Goal: Information Seeking & Learning: Learn about a topic

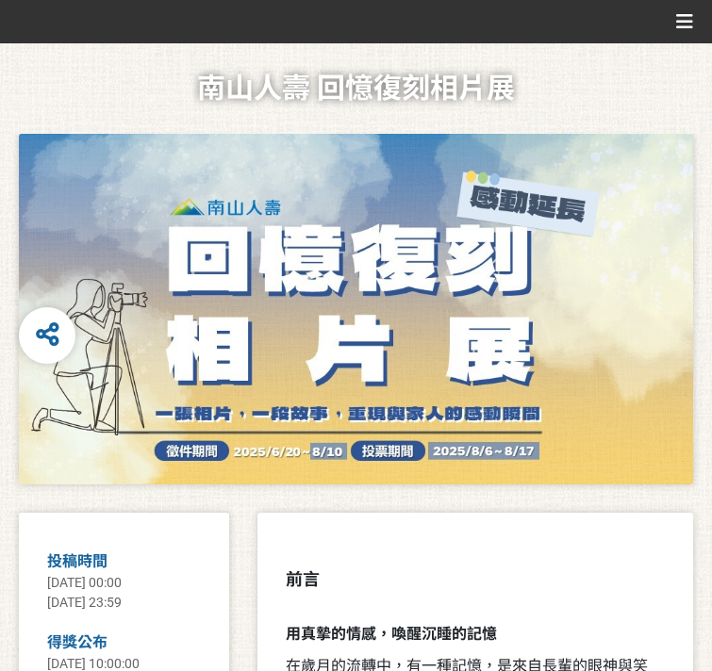
click at [0, 0] on div "比賽說明 最新公告 投稿作品 作品投票 活動 Q&A 馬上投票" at bounding box center [0, 0] width 0 height 0
click at [0, 0] on button "馬上投票" at bounding box center [0, 0] width 0 height 0
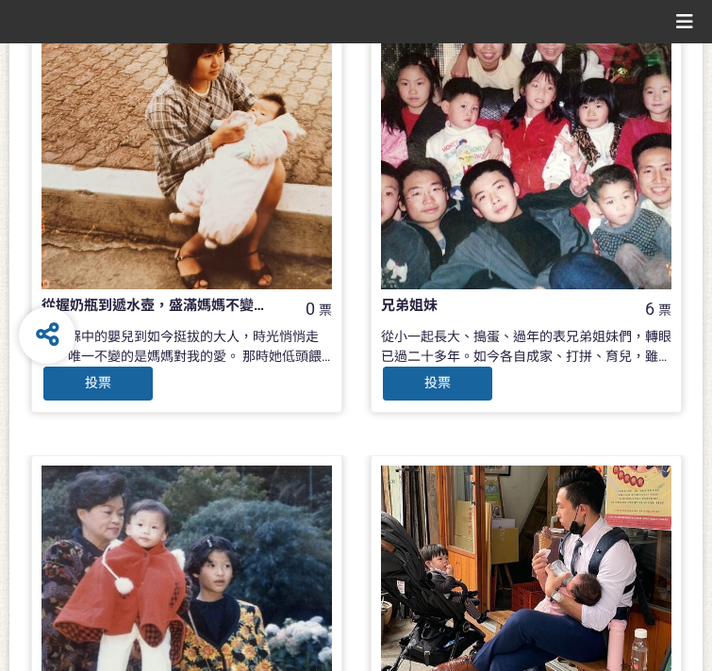
scroll to position [1414, 0]
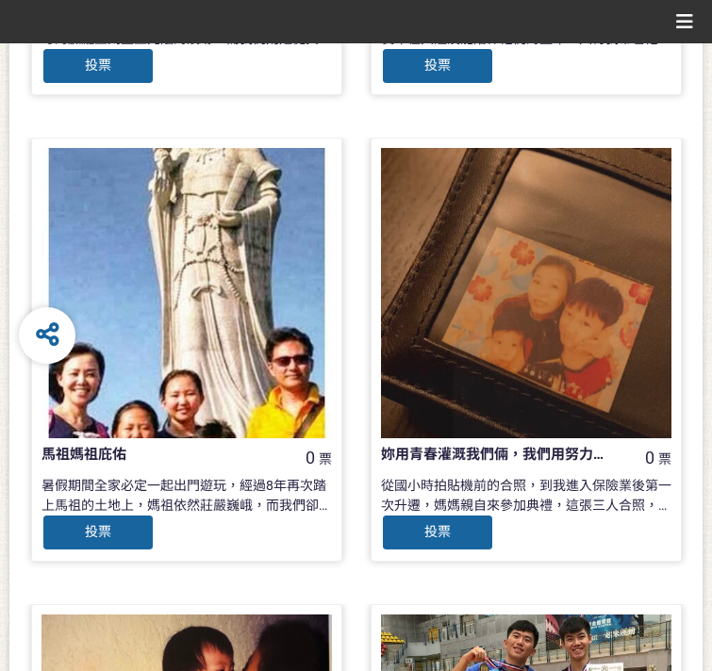
scroll to position [1414, 0]
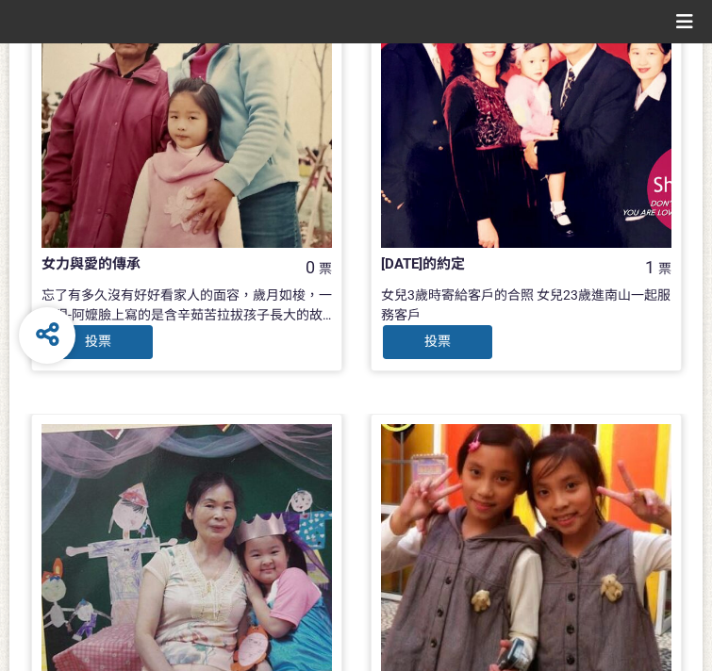
scroll to position [1414, 0]
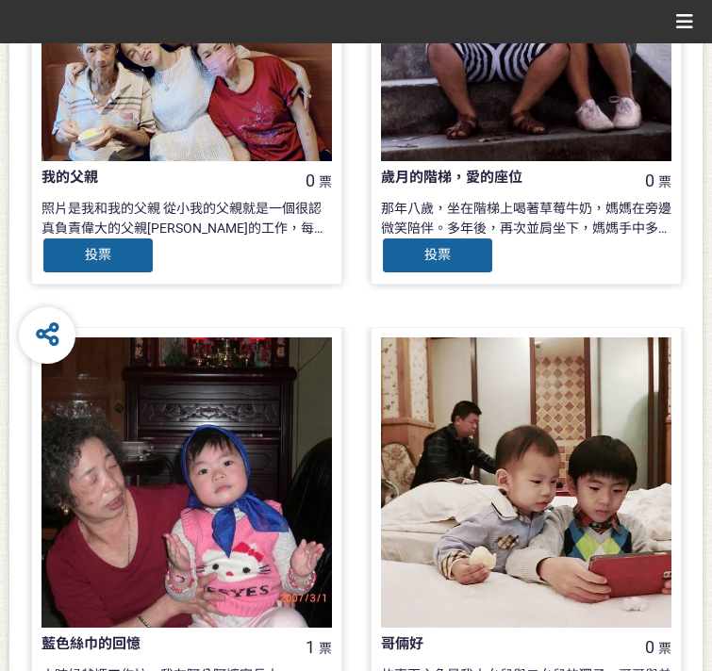
scroll to position [748, 0]
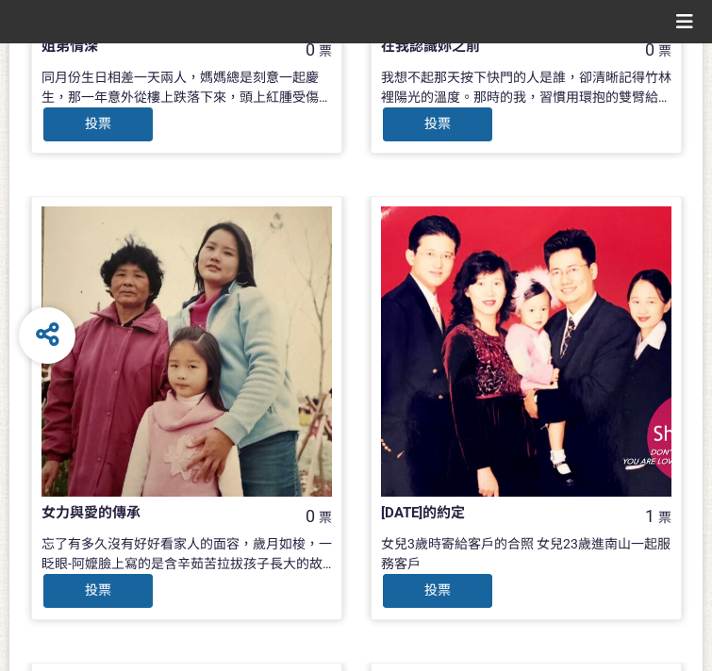
scroll to position [1417, 0]
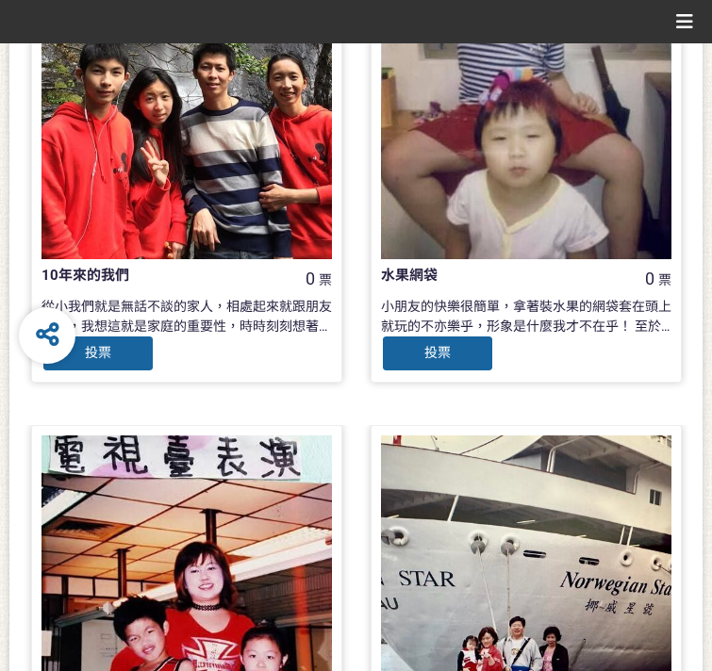
scroll to position [1414, 0]
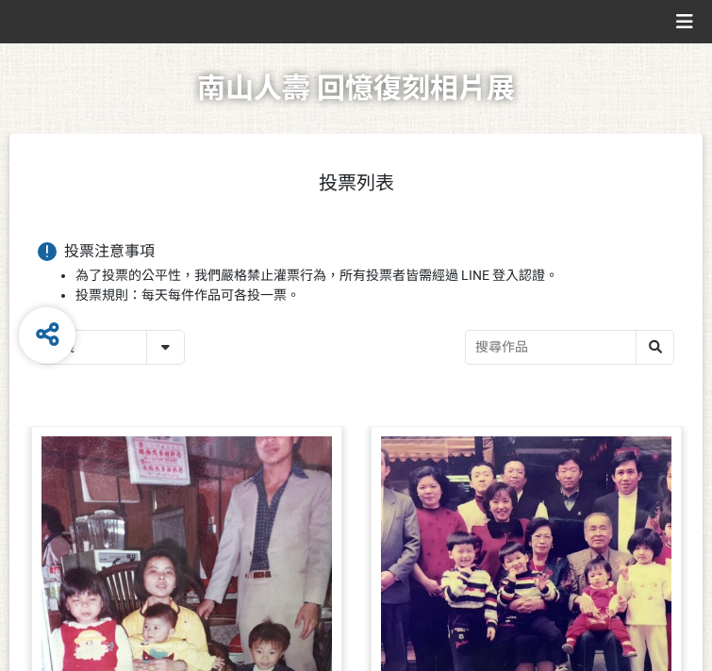
click at [525, 364] on input "search" at bounding box center [569, 347] width 207 height 33
paste input "還記得，那片林間的笑聲"
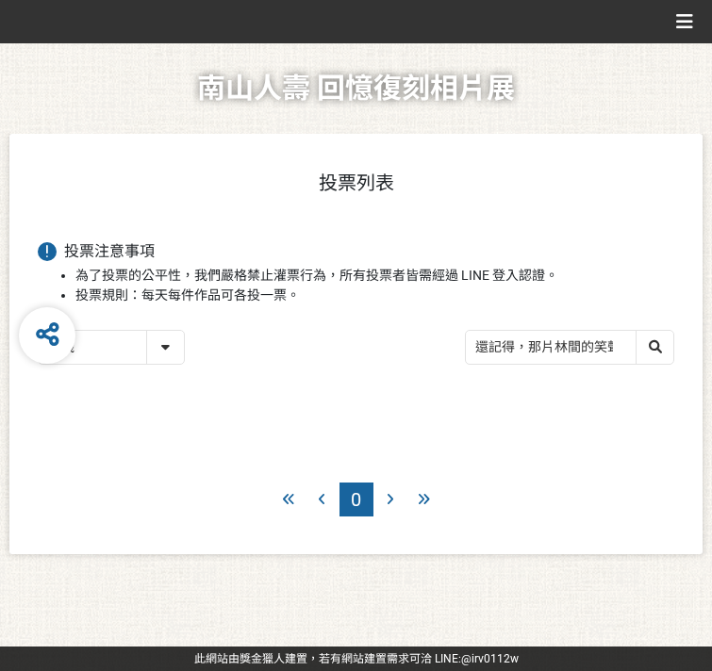
drag, startPoint x: 448, startPoint y: 480, endPoint x: 344, endPoint y: 468, distance: 104.4
click at [344, 468] on div "投票列表 投票注意事項 為了投票的公平性，我們嚴格禁止灌票行為，所有投票者皆需經過 LINE 登入認證。 投票規則：每天每件作品可各投一票。 隨機 作品 - …" at bounding box center [355, 344] width 693 height 420
type input "那片林間的笑聲"
click at [0, 0] on span "作品投票" at bounding box center [0, 0] width 0 height 0
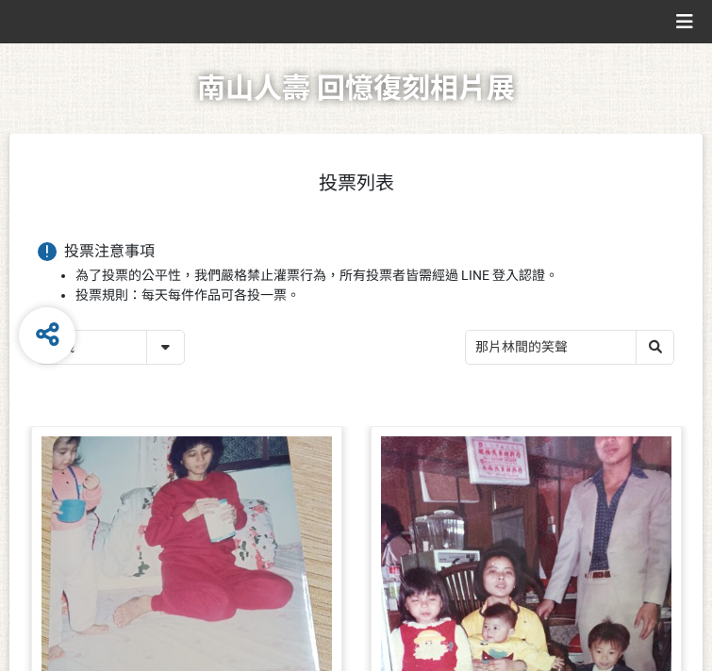
click at [0, 0] on link "投稿作品" at bounding box center [0, 0] width 0 height 0
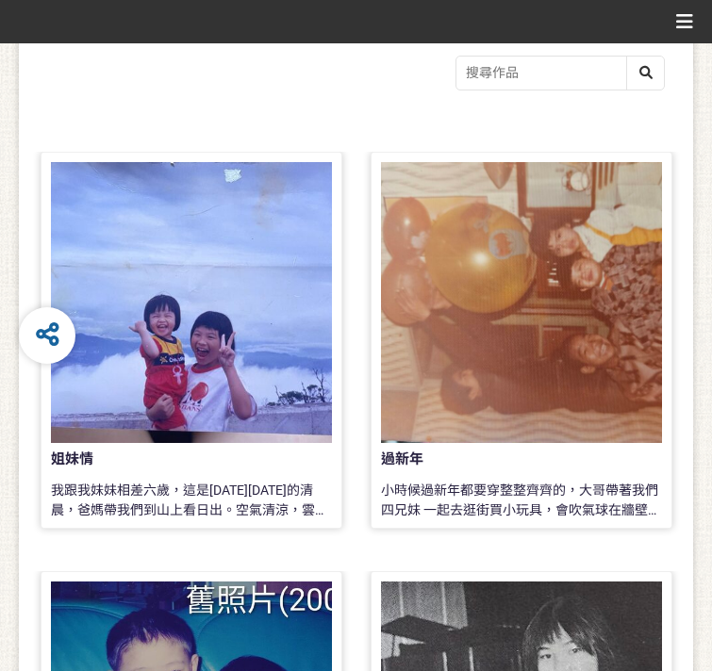
scroll to position [189, 0]
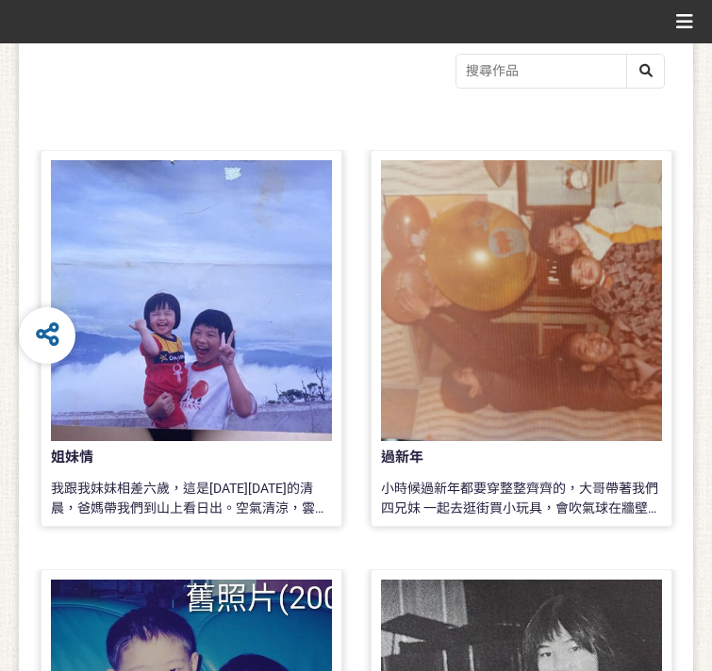
click at [526, 88] on input "search" at bounding box center [559, 71] width 207 height 33
paste input "還記得，那片林間的笑聲"
drag, startPoint x: 493, startPoint y: 211, endPoint x: 376, endPoint y: 198, distance: 117.6
click at [376, 93] on div "還記得，那片林間的笑聲" at bounding box center [355, 74] width 617 height 40
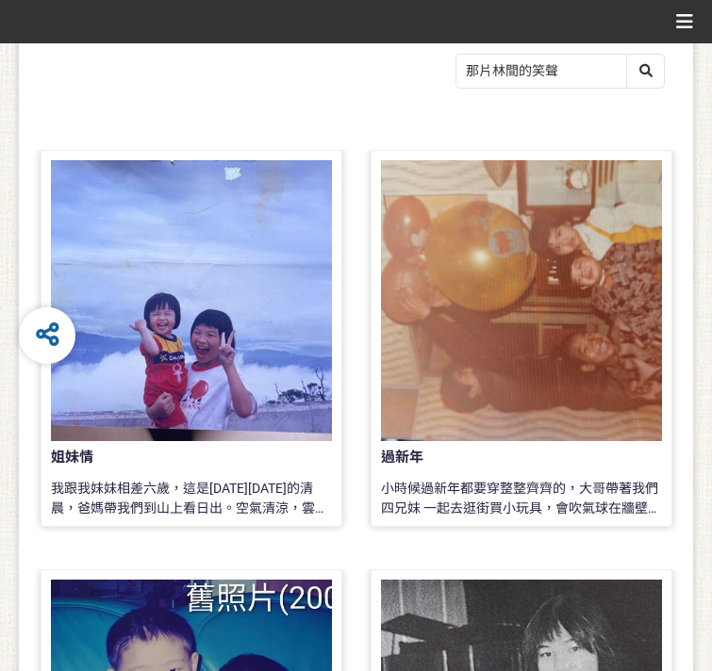
type input "那片林間的笑聲"
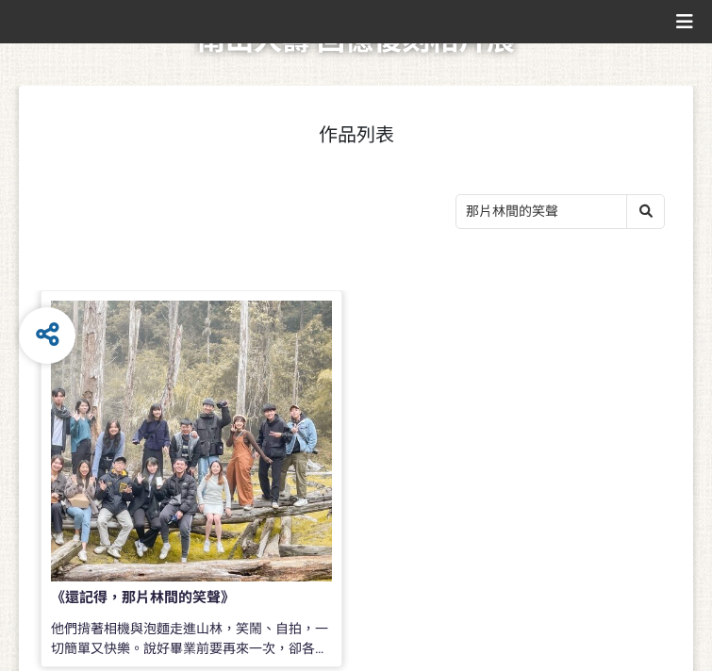
scroll to position [94, 0]
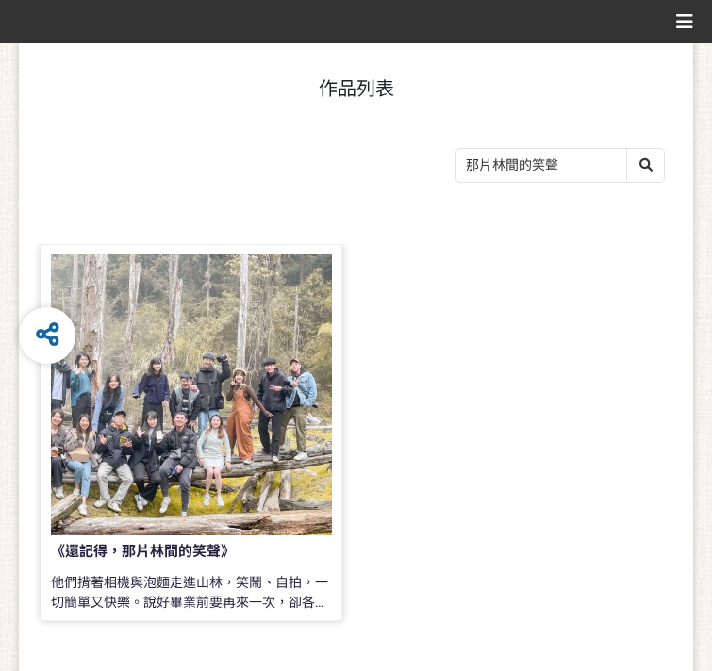
click at [196, 482] on div at bounding box center [191, 395] width 281 height 281
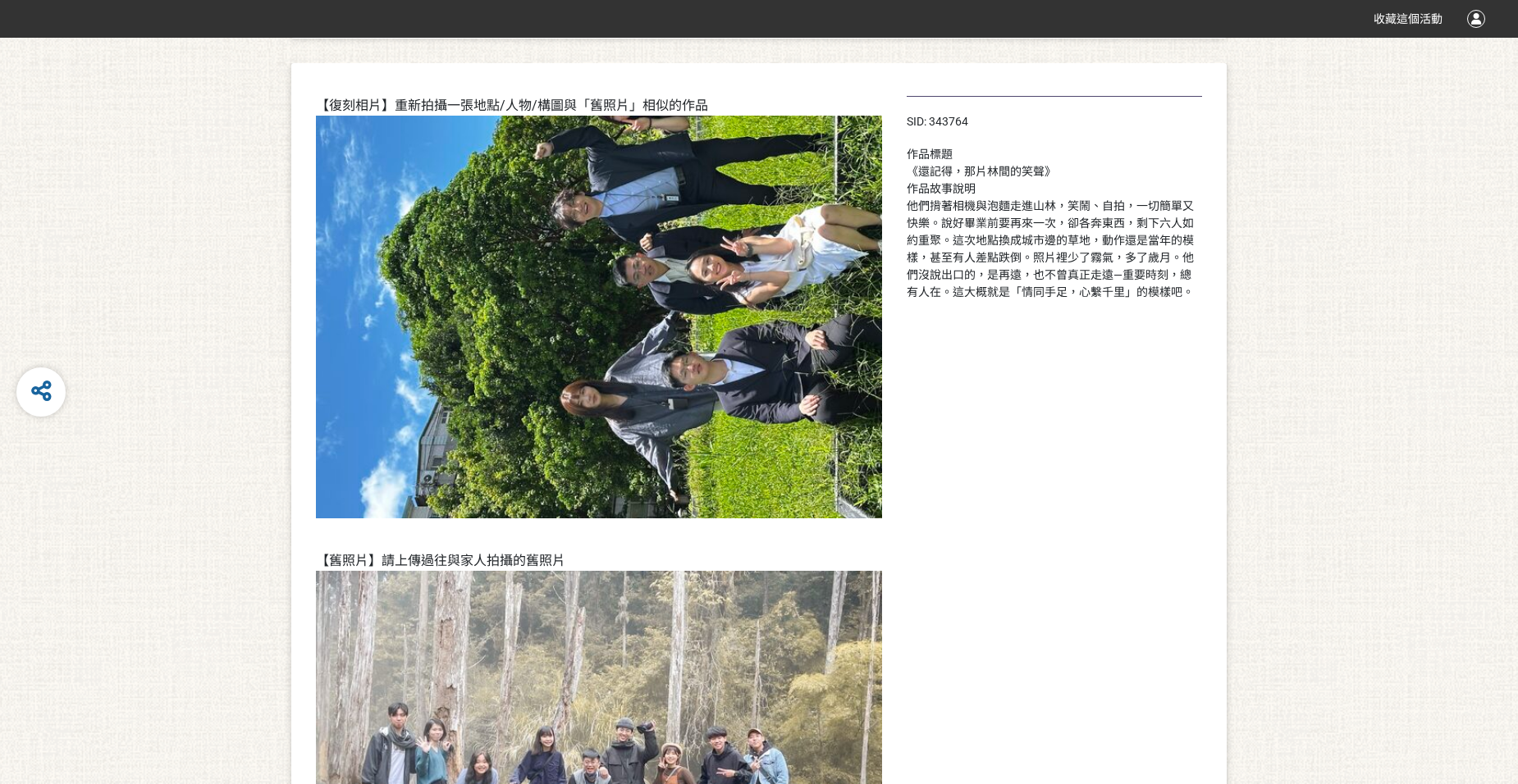
scroll to position [164, 0]
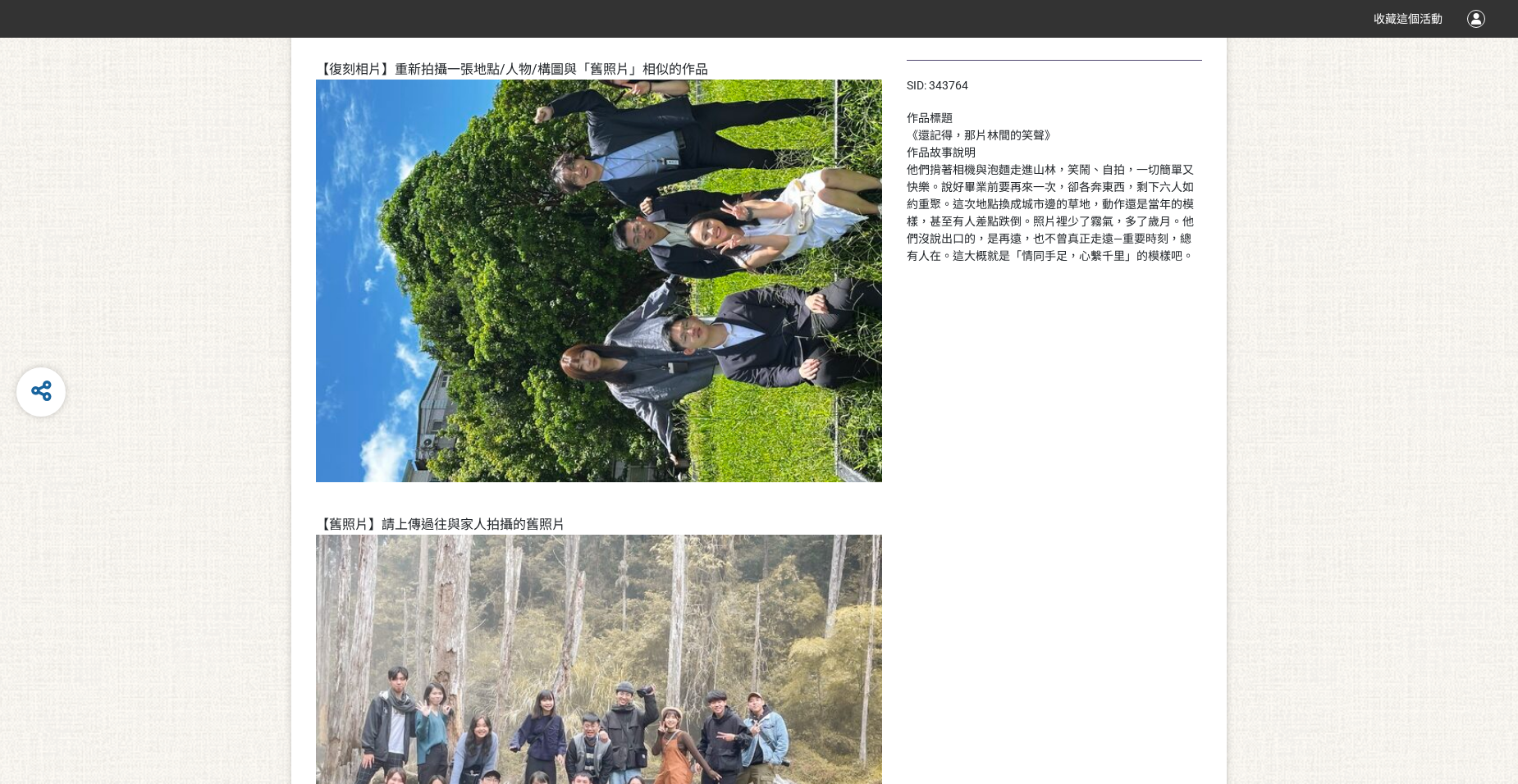
click at [969, 3] on div "收藏這個活動" at bounding box center [759, 18] width 1518 height 37
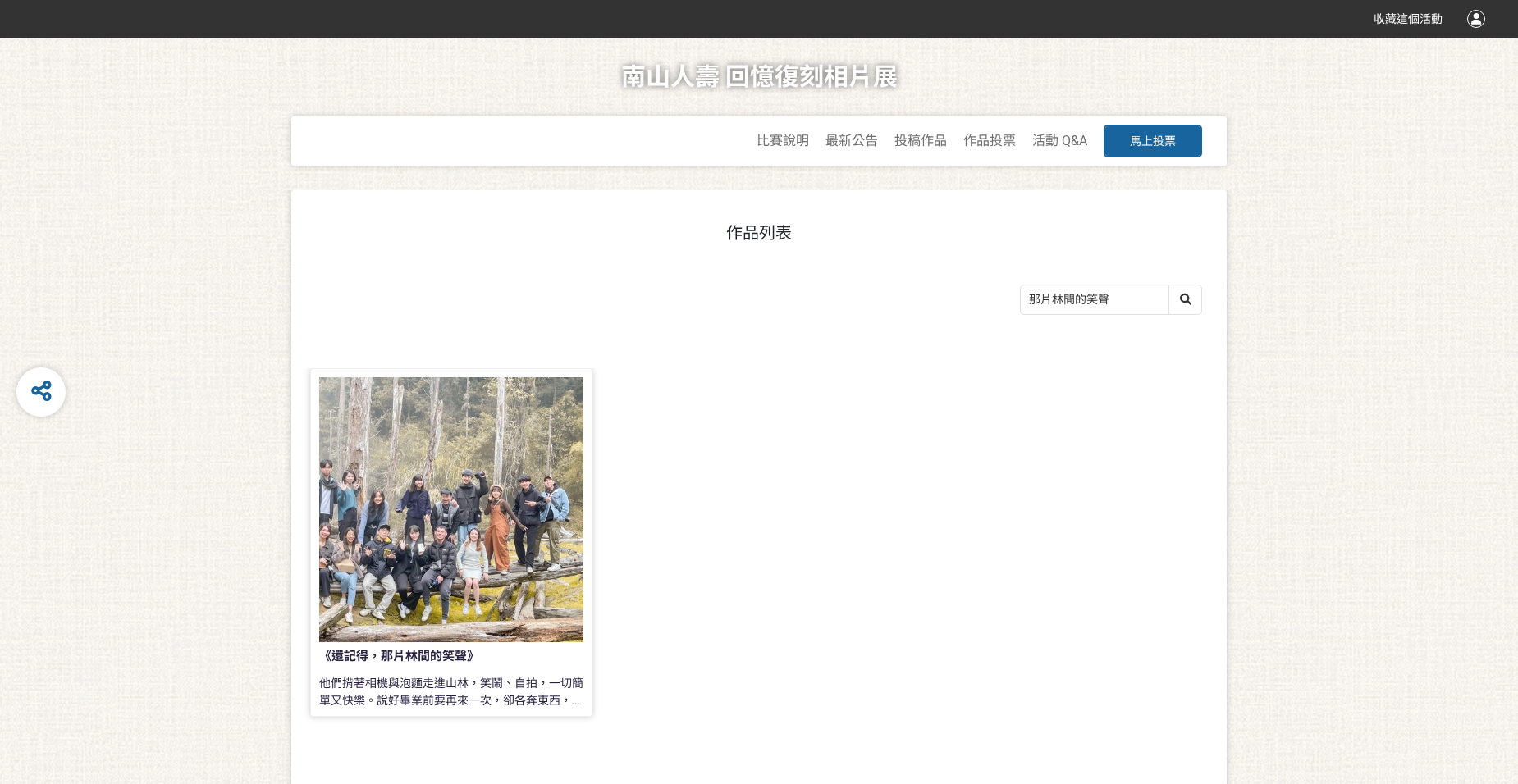
click at [500, 509] on div at bounding box center [452, 510] width 265 height 265
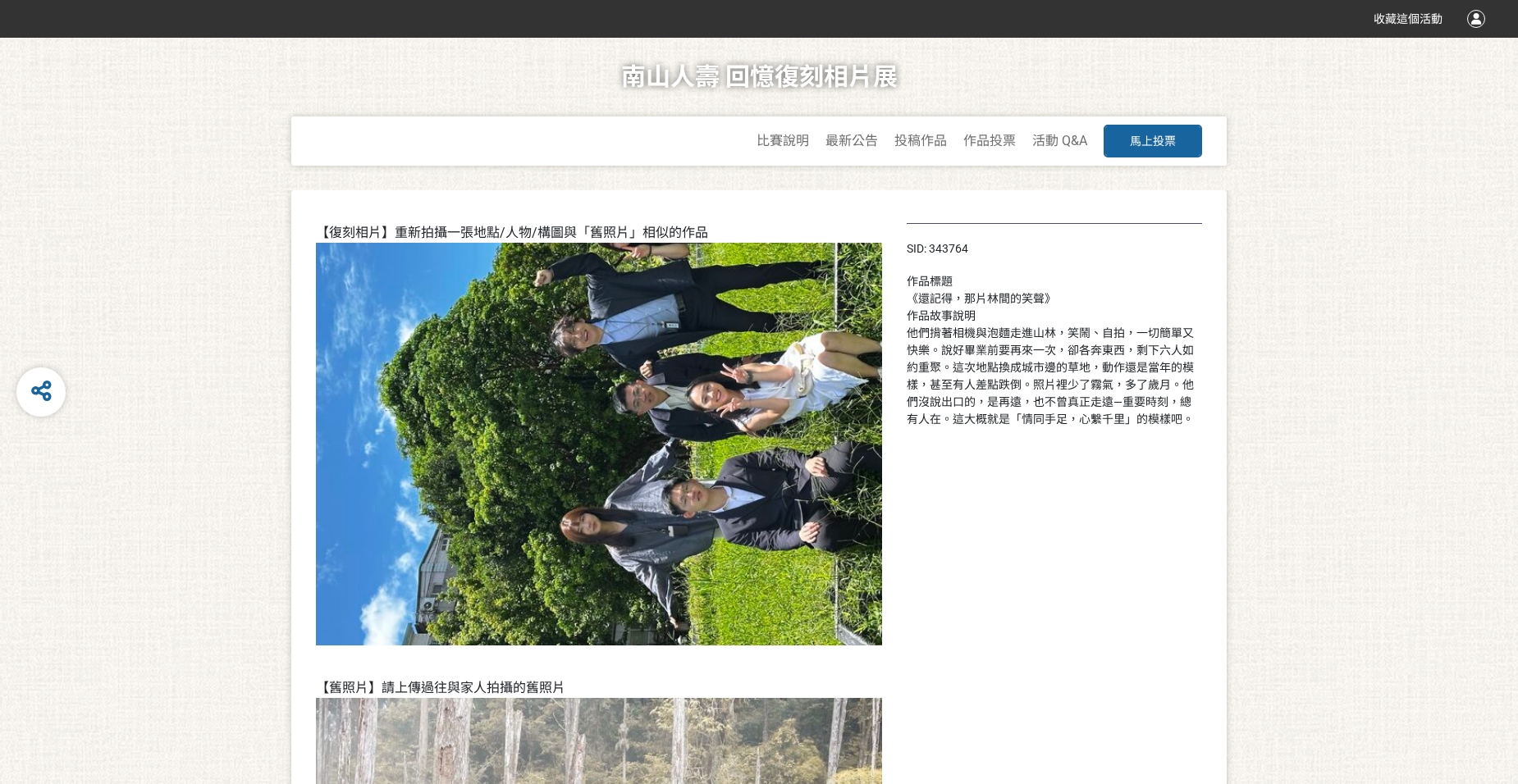
click at [643, 179] on div "南山人壽 回憶復刻相片展 比賽說明 最新公告 投稿作品 作品投票 活動 Q&A 馬上投票" at bounding box center [759, 113] width 1452 height 152
click at [655, 312] on img at bounding box center [599, 444] width 566 height 403
click at [872, 352] on img at bounding box center [599, 444] width 566 height 403
click at [1080, 393] on div "他們揹著相機與泡麵走進山林，笑鬧、自拍，一切簡單又快樂。說好畢業前要再來一次，卻各奔東西，剩下六人如約重聚。這次地點換成城市邊的草地，動作還是當年的模樣，甚至…" at bounding box center [1054, 376] width 295 height 104
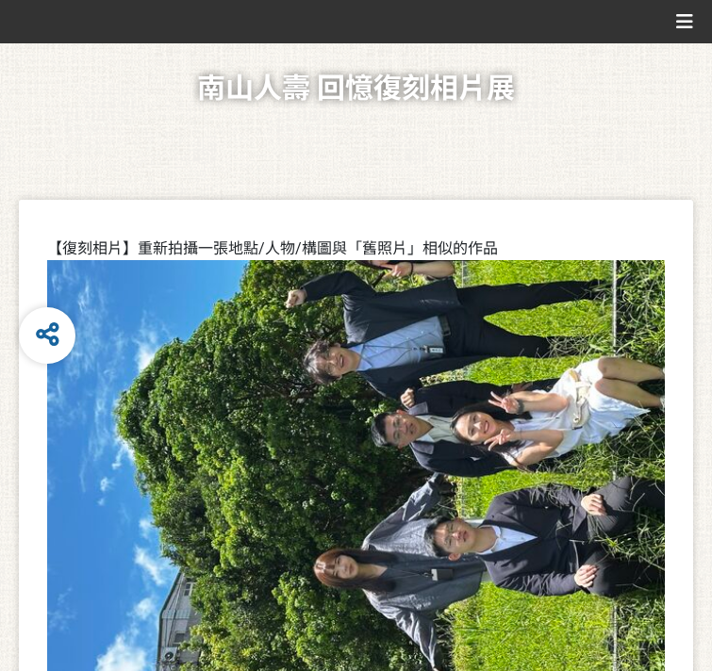
click at [335, 474] on img at bounding box center [355, 479] width 617 height 439
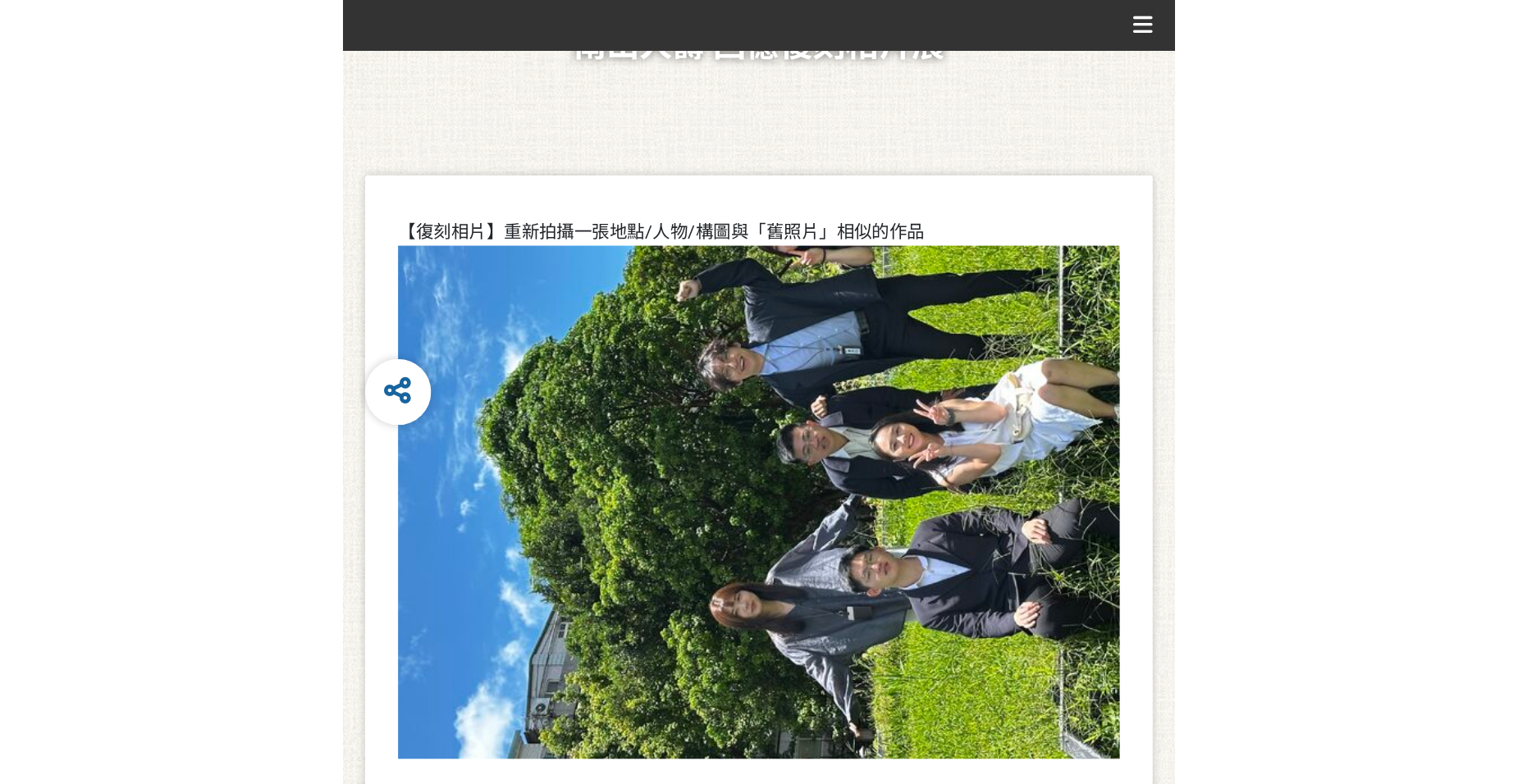
scroll to position [82, 0]
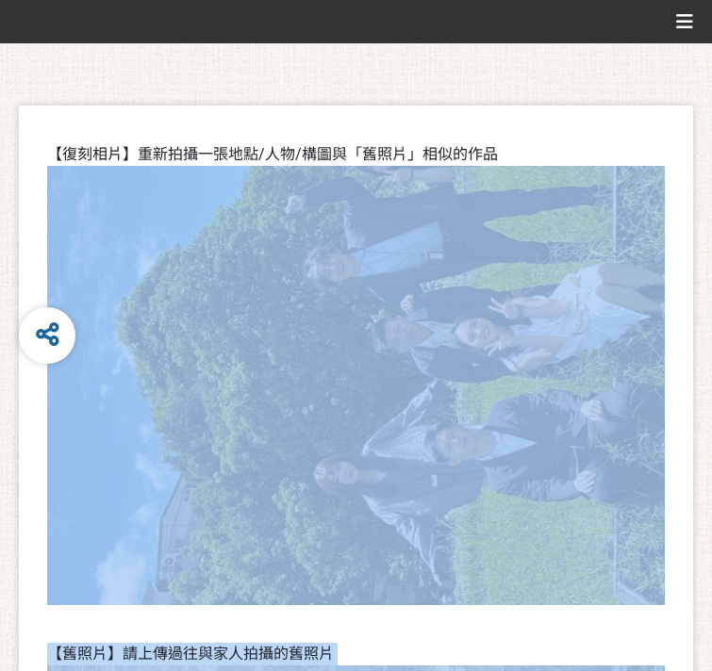
drag, startPoint x: 621, startPoint y: 547, endPoint x: 454, endPoint y: 430, distance: 203.7
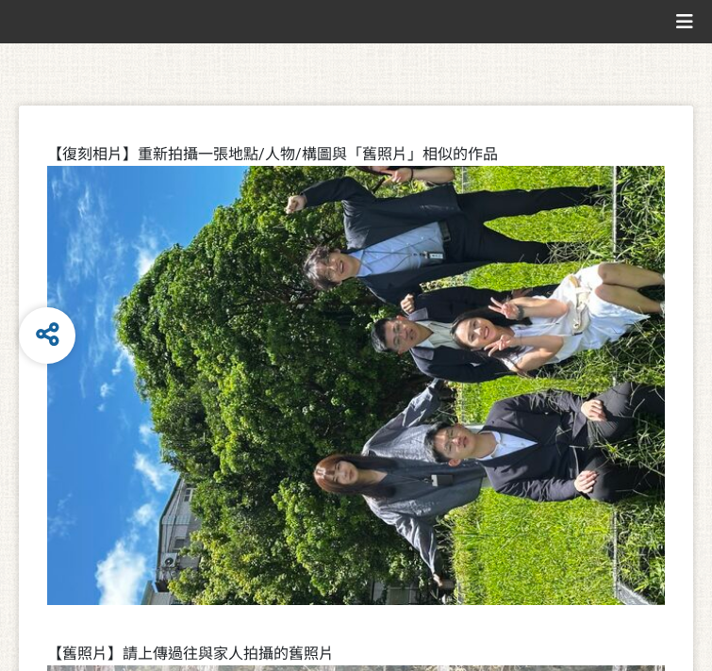
drag, startPoint x: 454, startPoint y: 430, endPoint x: 513, endPoint y: 453, distance: 63.0
